Goal: Information Seeking & Learning: Learn about a topic

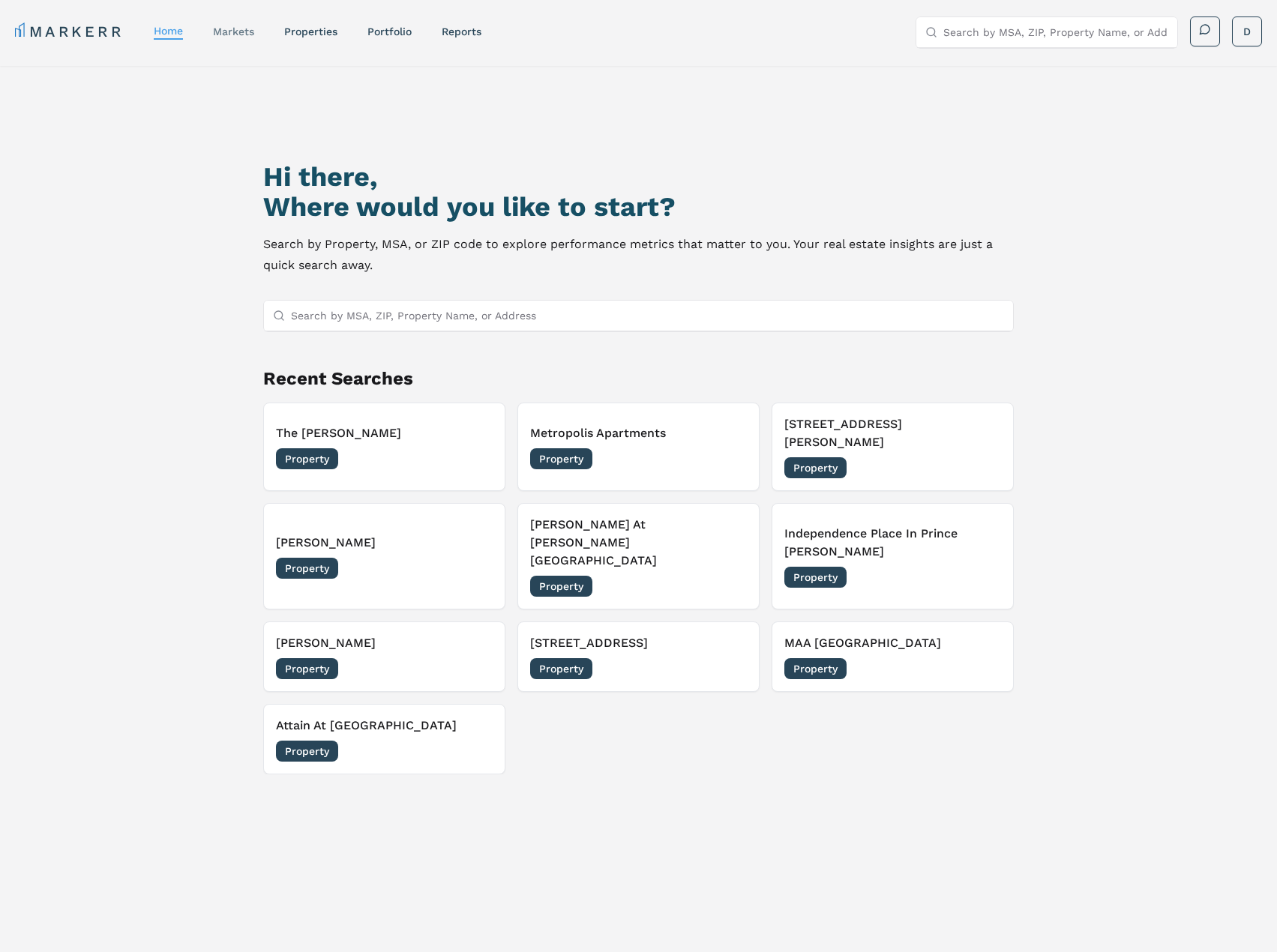
click at [238, 32] on link "markets" at bounding box center [233, 31] width 41 height 12
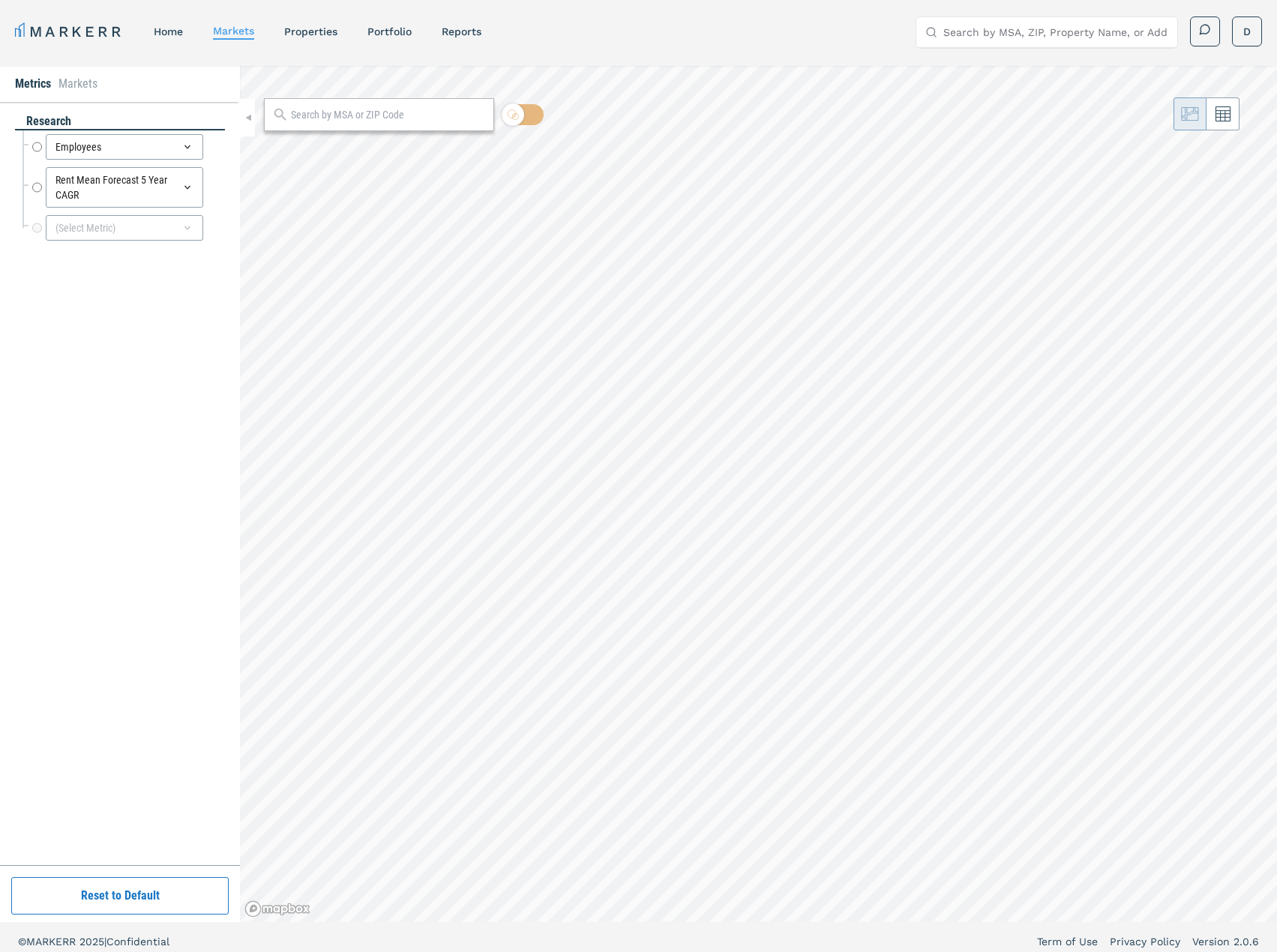
radio input "true"
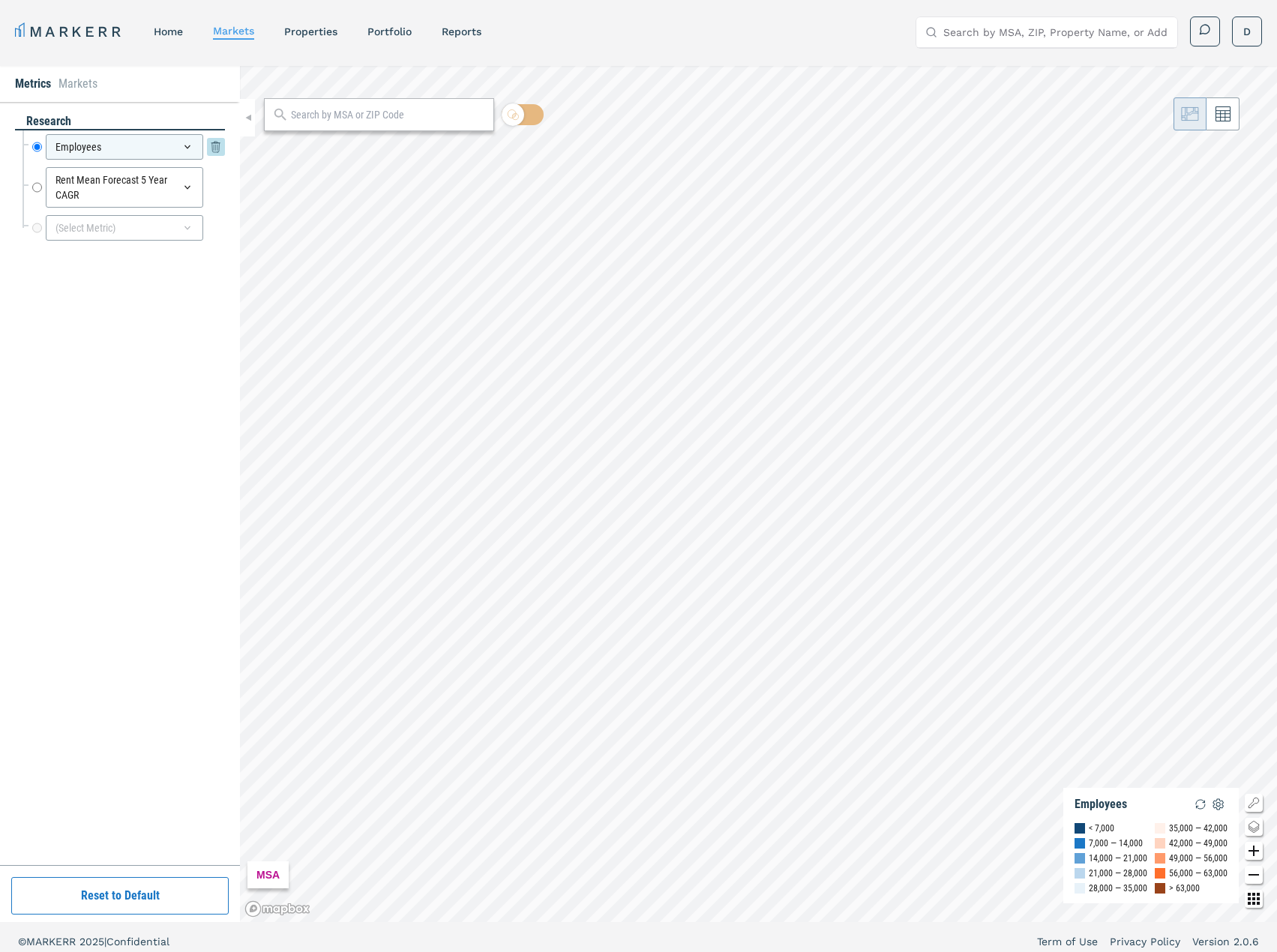
click at [182, 148] on icon at bounding box center [187, 147] width 12 height 12
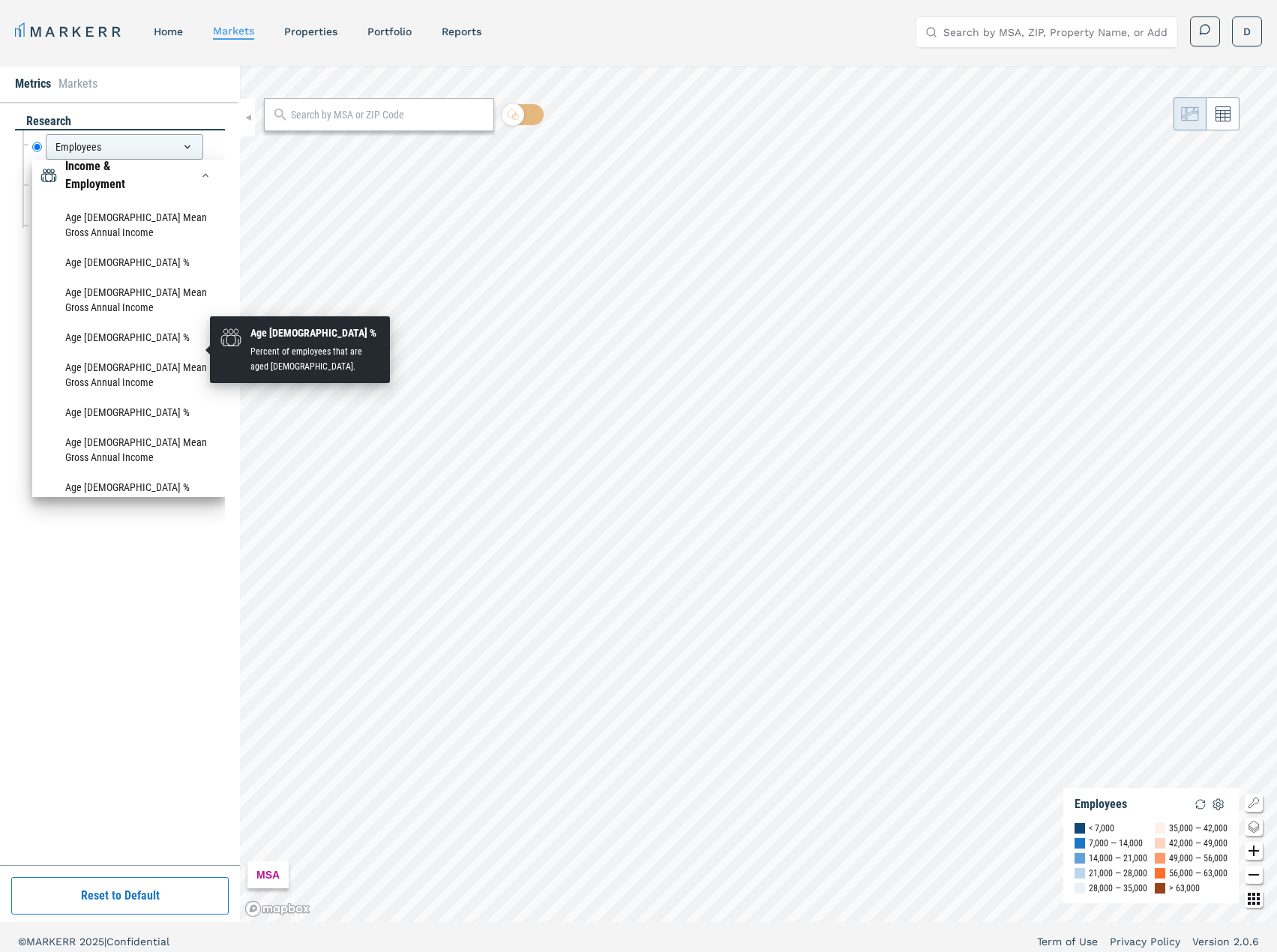
scroll to position [375, 0]
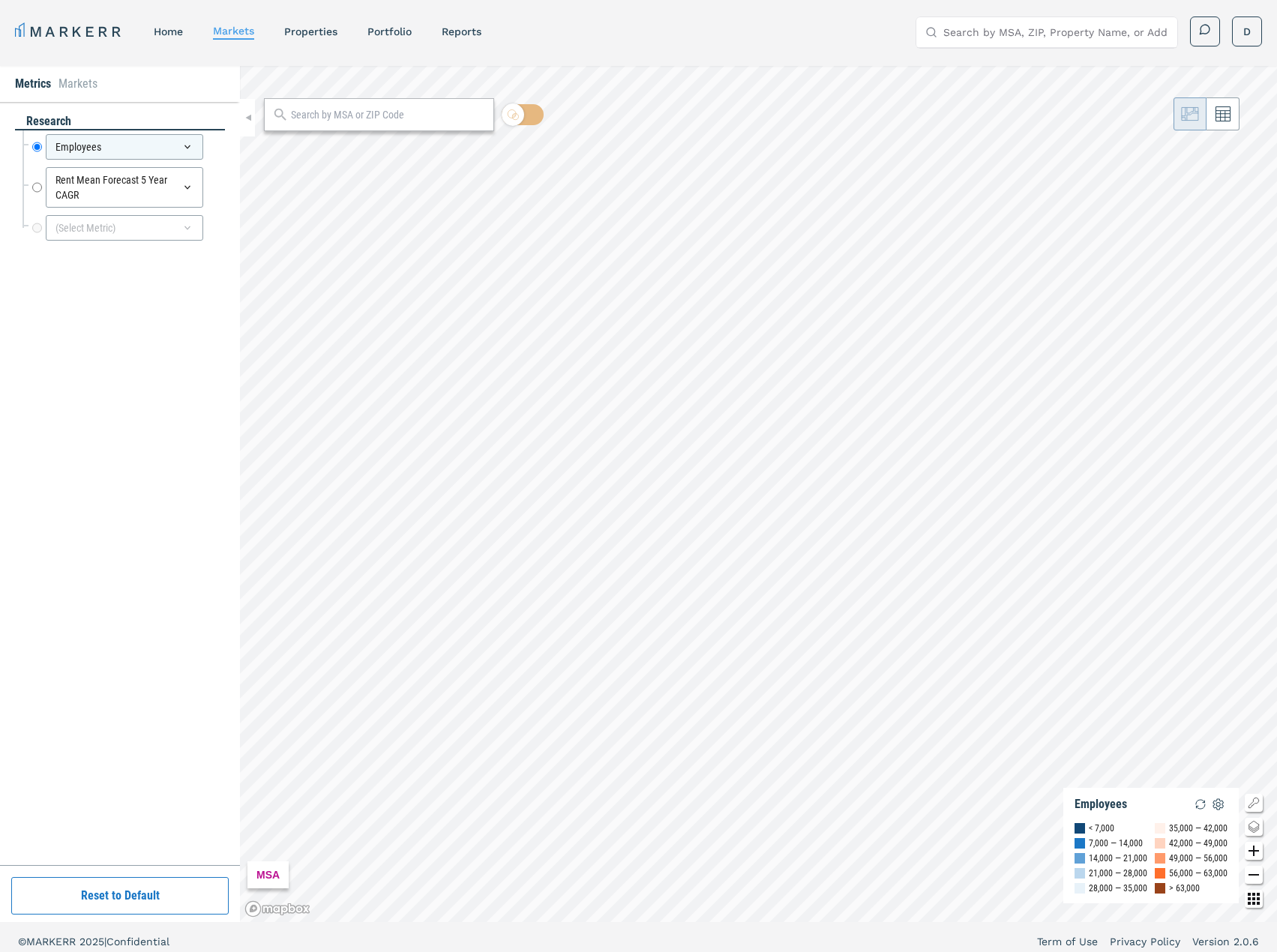
click at [153, 580] on div "research Employees Employees Rent Mean Forecast 5 Year CAGR Rent Mean Forecast …" at bounding box center [119, 484] width 210 height 741
click at [137, 194] on div "Rent Mean Forecast 5 Year CAGR" at bounding box center [124, 187] width 158 height 40
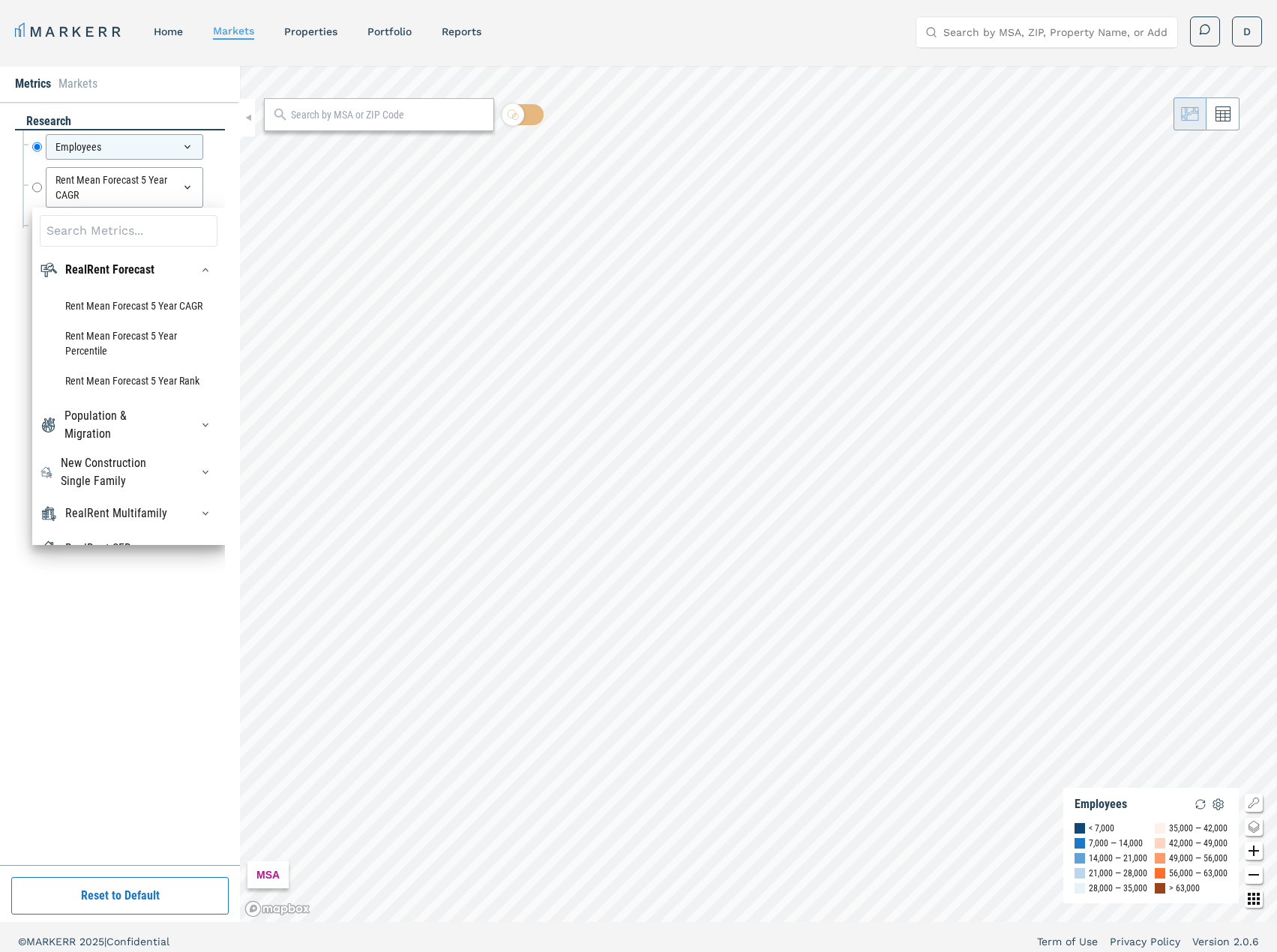
click at [67, 85] on li "Markets" at bounding box center [78, 84] width 39 height 18
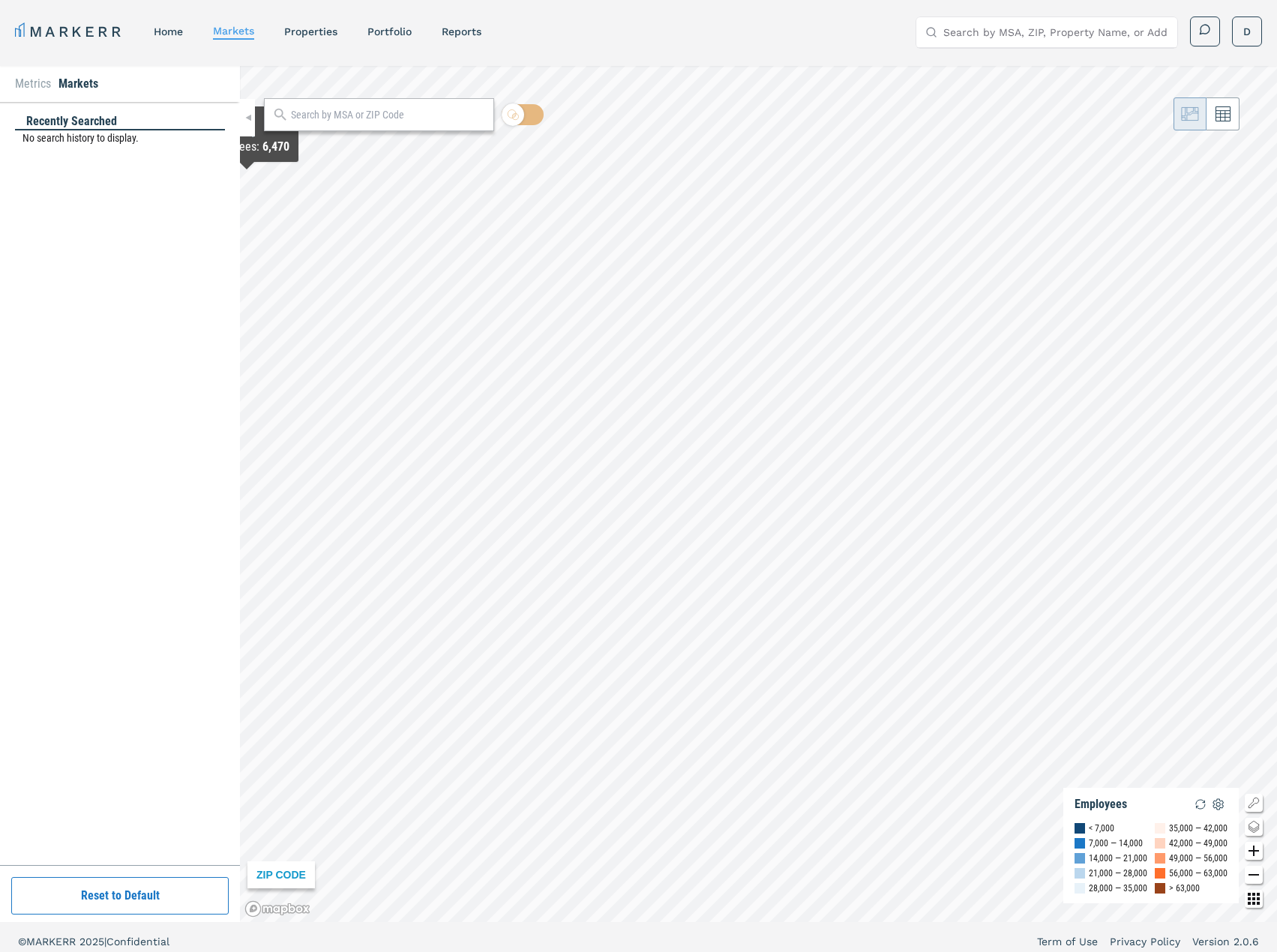
click at [35, 83] on li "Metrics" at bounding box center [32, 84] width 36 height 18
click at [142, 144] on div "Employees" at bounding box center [124, 146] width 158 height 25
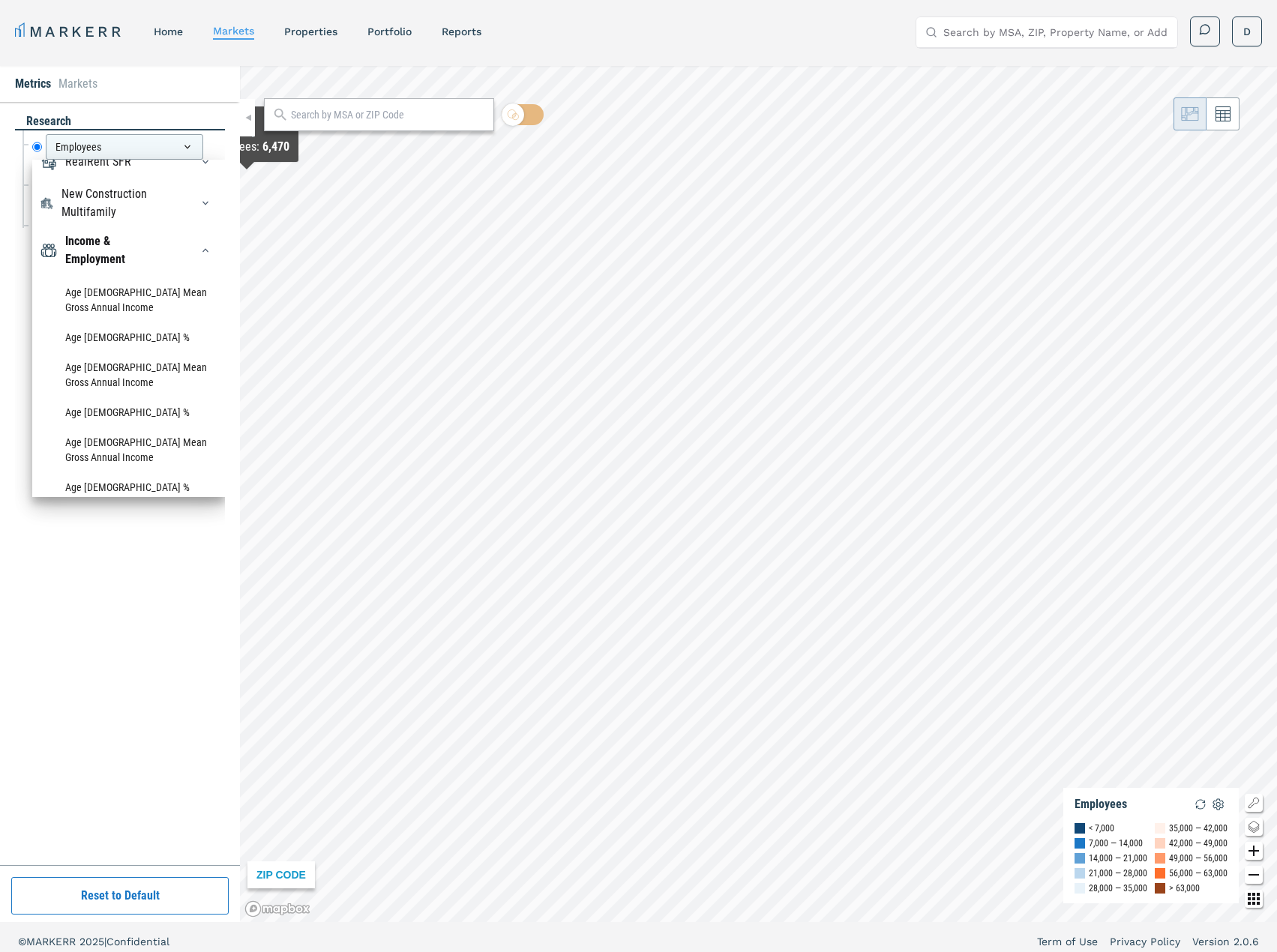
scroll to position [0, 0]
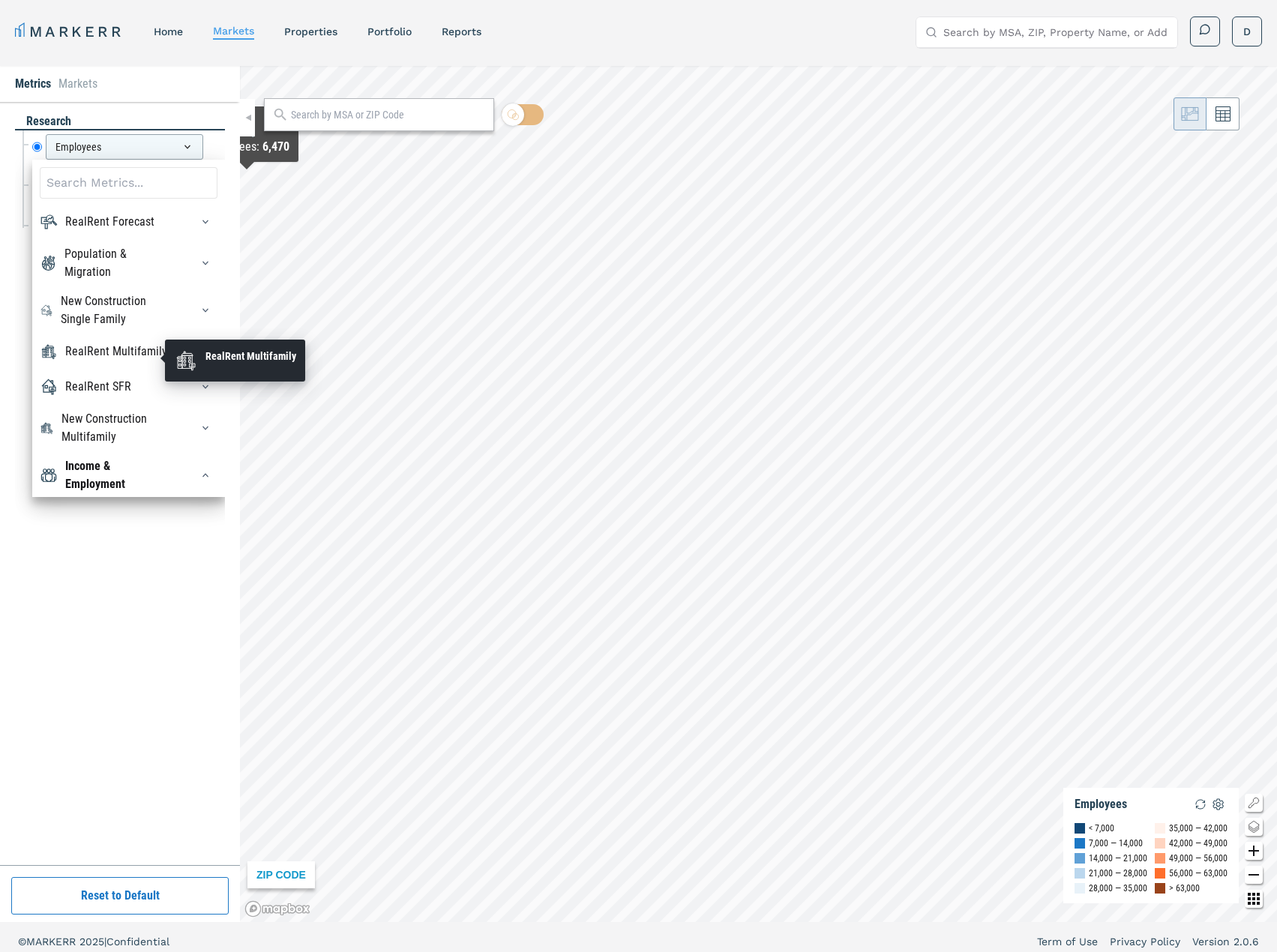
click at [94, 353] on div "RealRent Multifamily" at bounding box center [116, 351] width 102 height 18
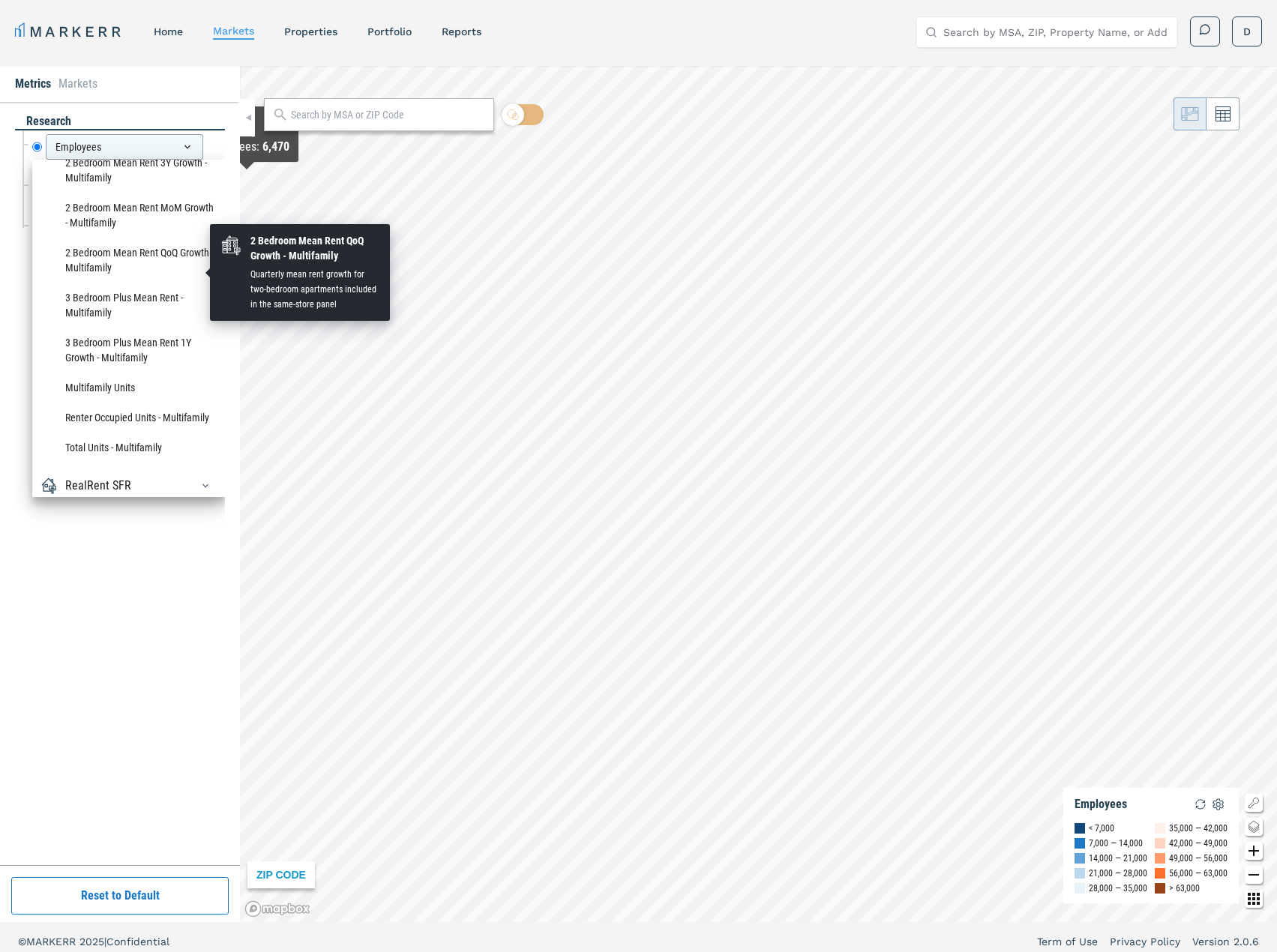
scroll to position [2025, 0]
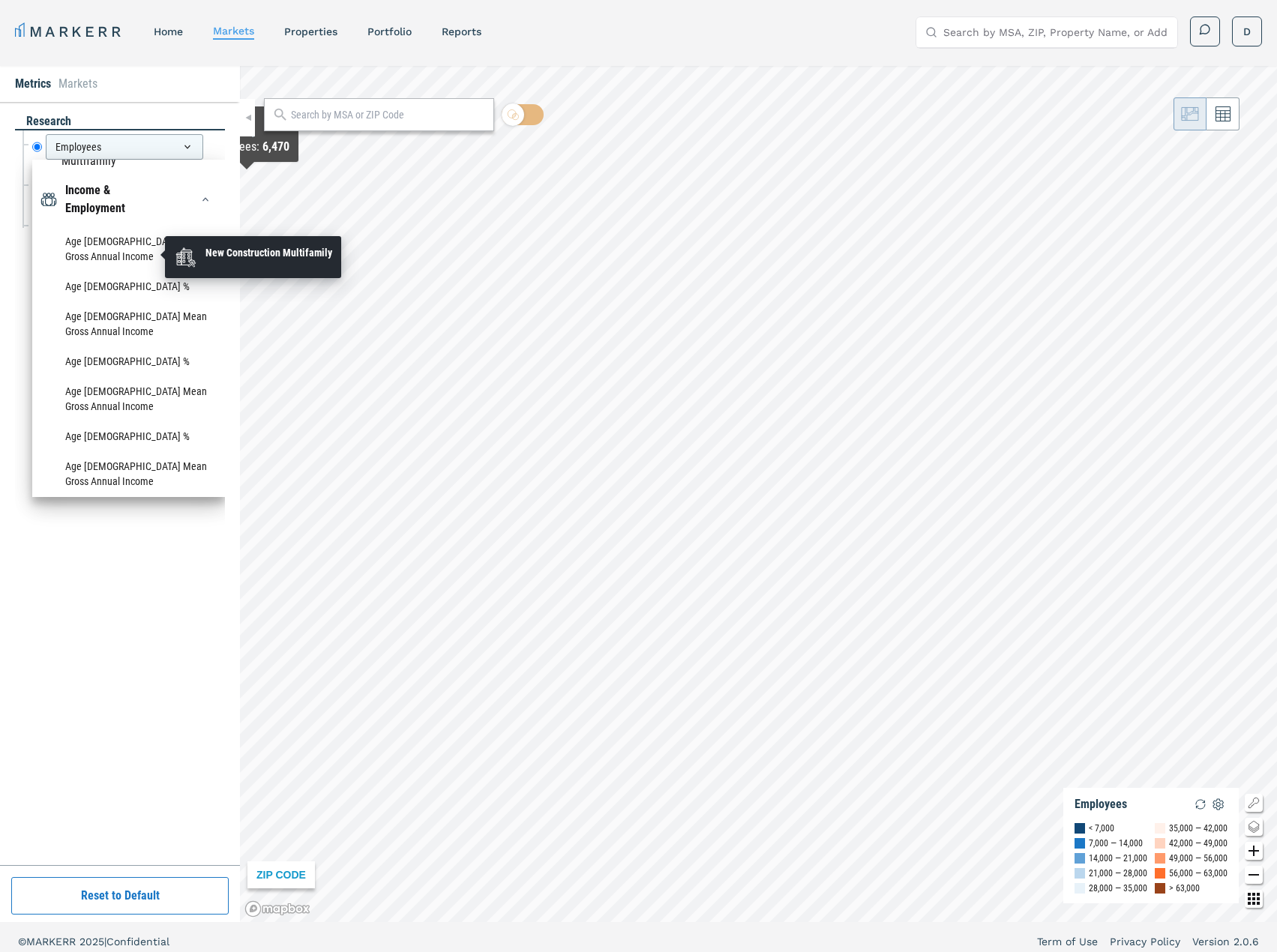
click at [109, 170] on div "New Construction Multifamily" at bounding box center [117, 152] width 111 height 36
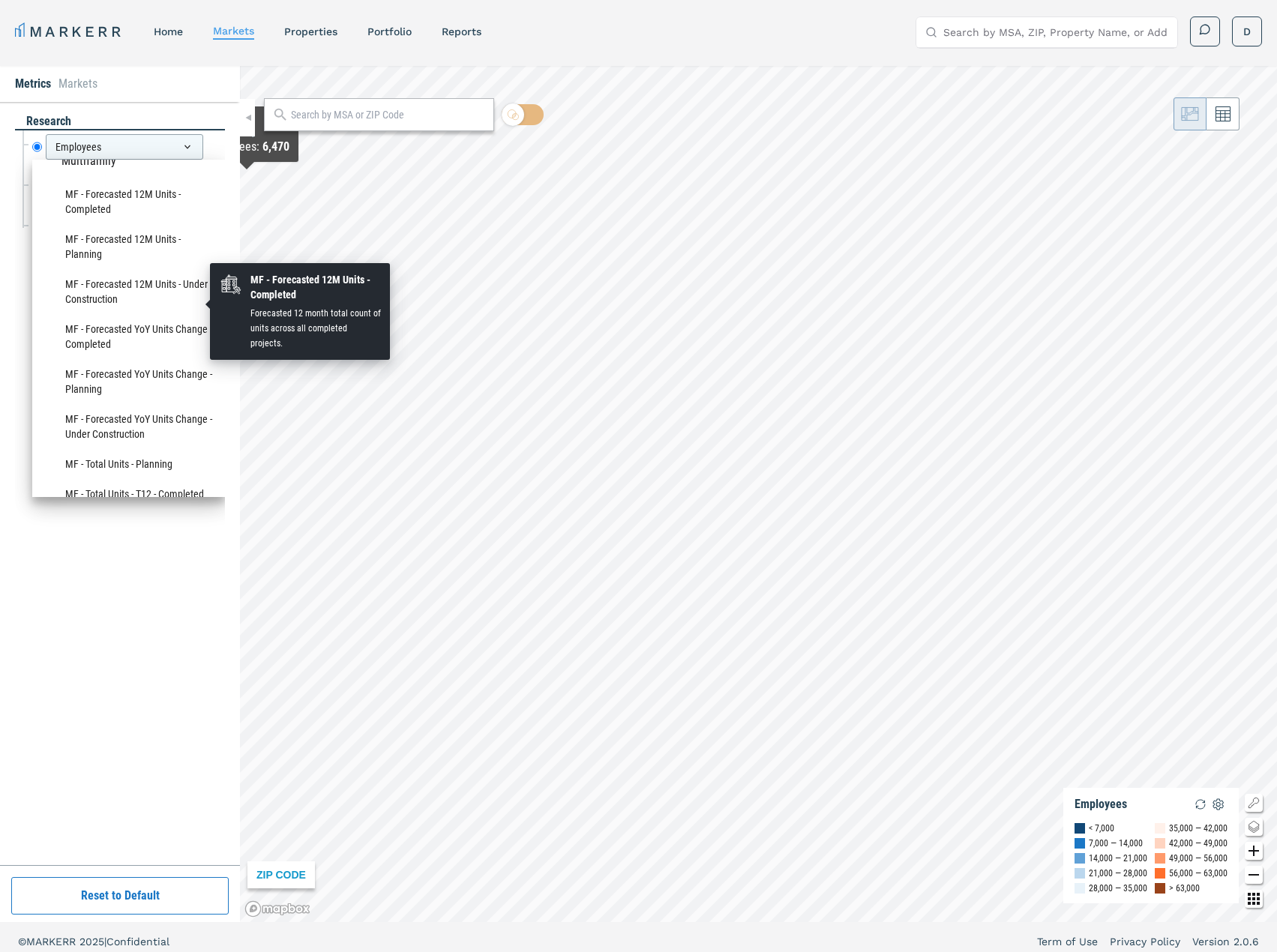
click at [114, 224] on li "MF - Forecasted 12M Units - Completed" at bounding box center [129, 202] width 178 height 45
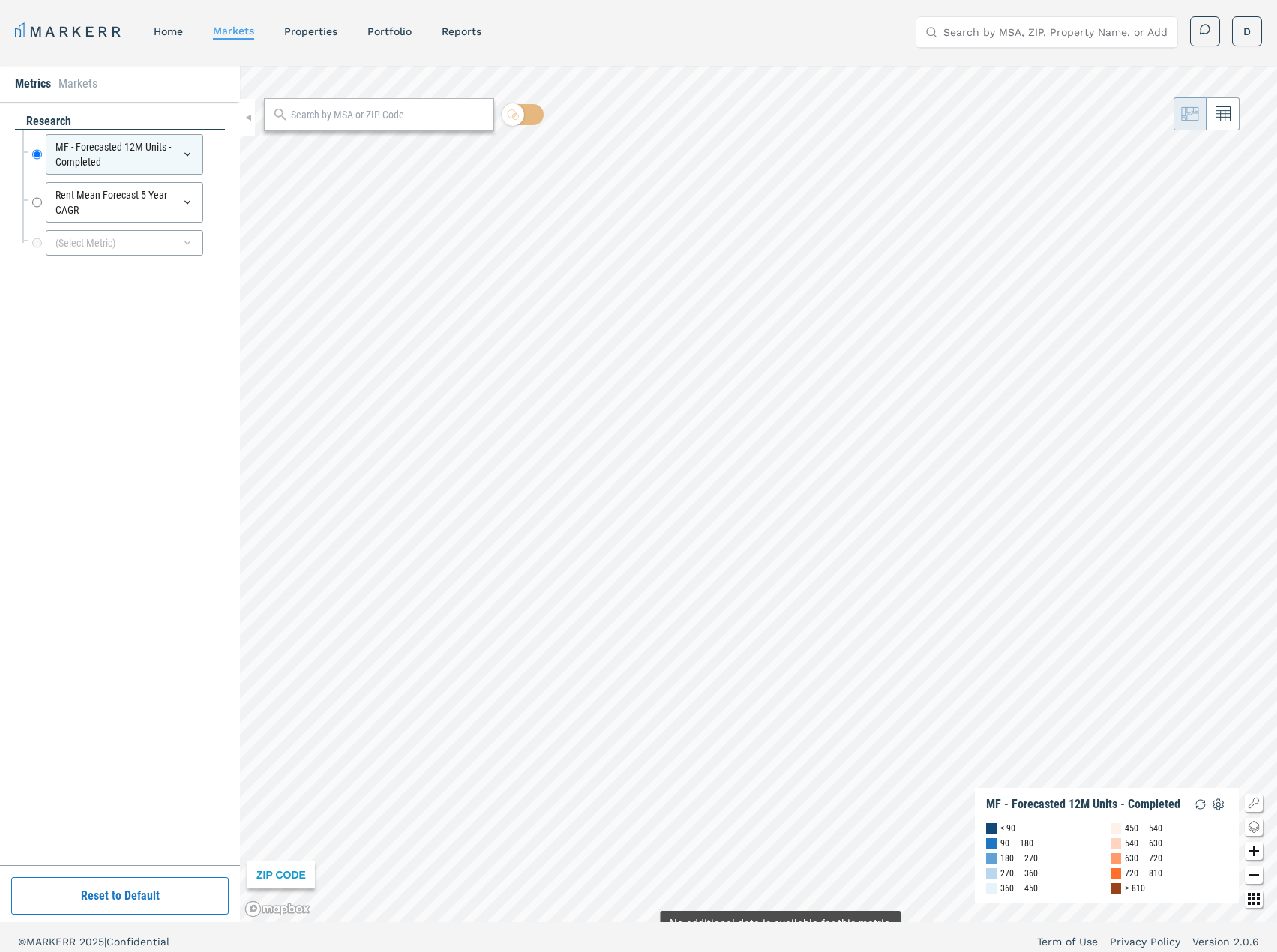
click at [780, 952] on html "MARKERR home markets properties Portfolio reports Search by MSA, ZIP, Property …" at bounding box center [638, 480] width 1277 height 962
